Goal: Check status

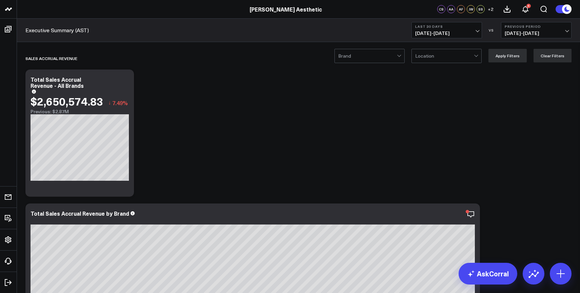
click at [451, 37] on button "Last 30 Days [DATE] - [DATE]" at bounding box center [447, 30] width 71 height 16
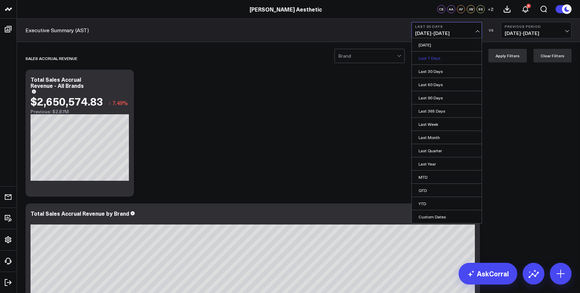
click at [435, 57] on link "Last 7 Days" at bounding box center [447, 58] width 70 height 13
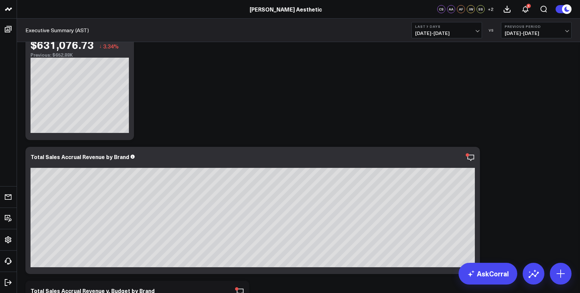
scroll to position [64, 0]
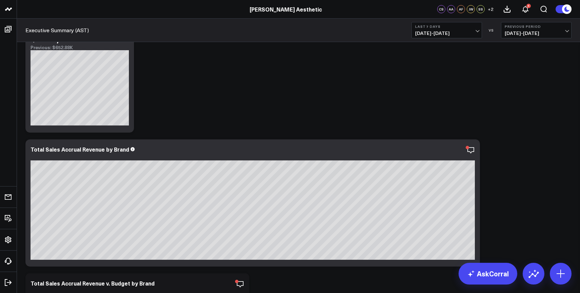
click at [463, 27] on b "Last 7 Days" at bounding box center [447, 26] width 63 height 4
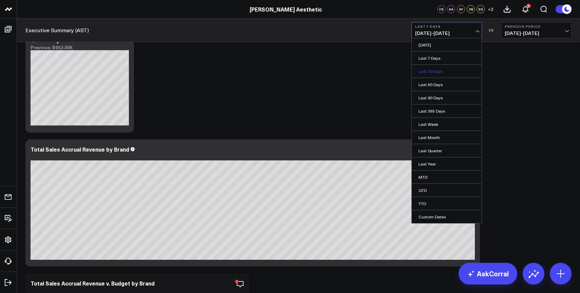
click at [442, 73] on link "Last 30 Days" at bounding box center [447, 71] width 70 height 13
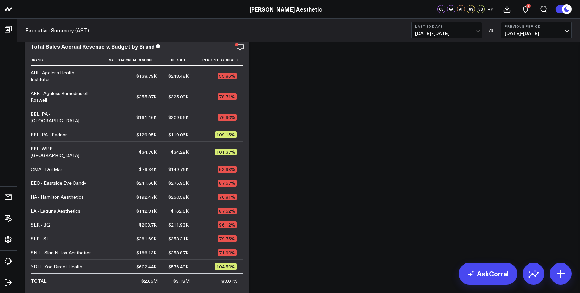
scroll to position [301, 0]
click at [459, 34] on span "[DATE] - [DATE]" at bounding box center [447, 33] width 63 height 5
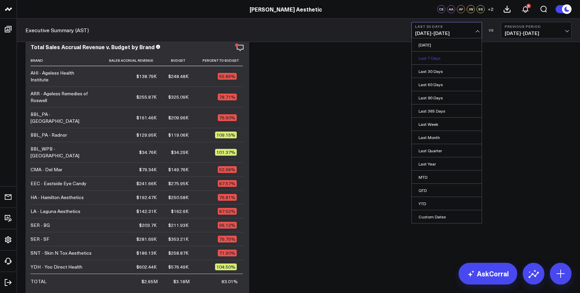
click at [434, 59] on link "Last 7 Days" at bounding box center [447, 58] width 70 height 13
